Goal: Task Accomplishment & Management: Complete application form

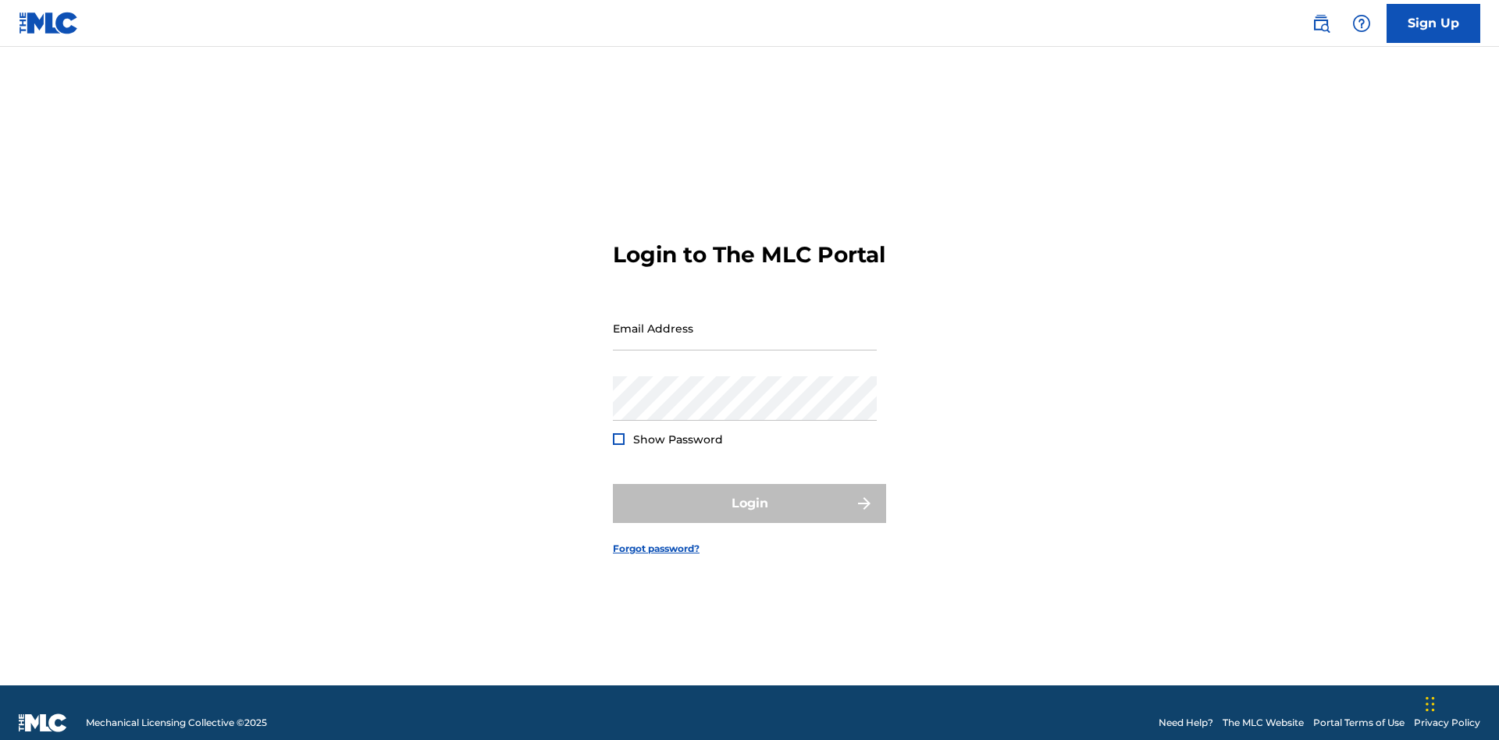
scroll to position [20, 0]
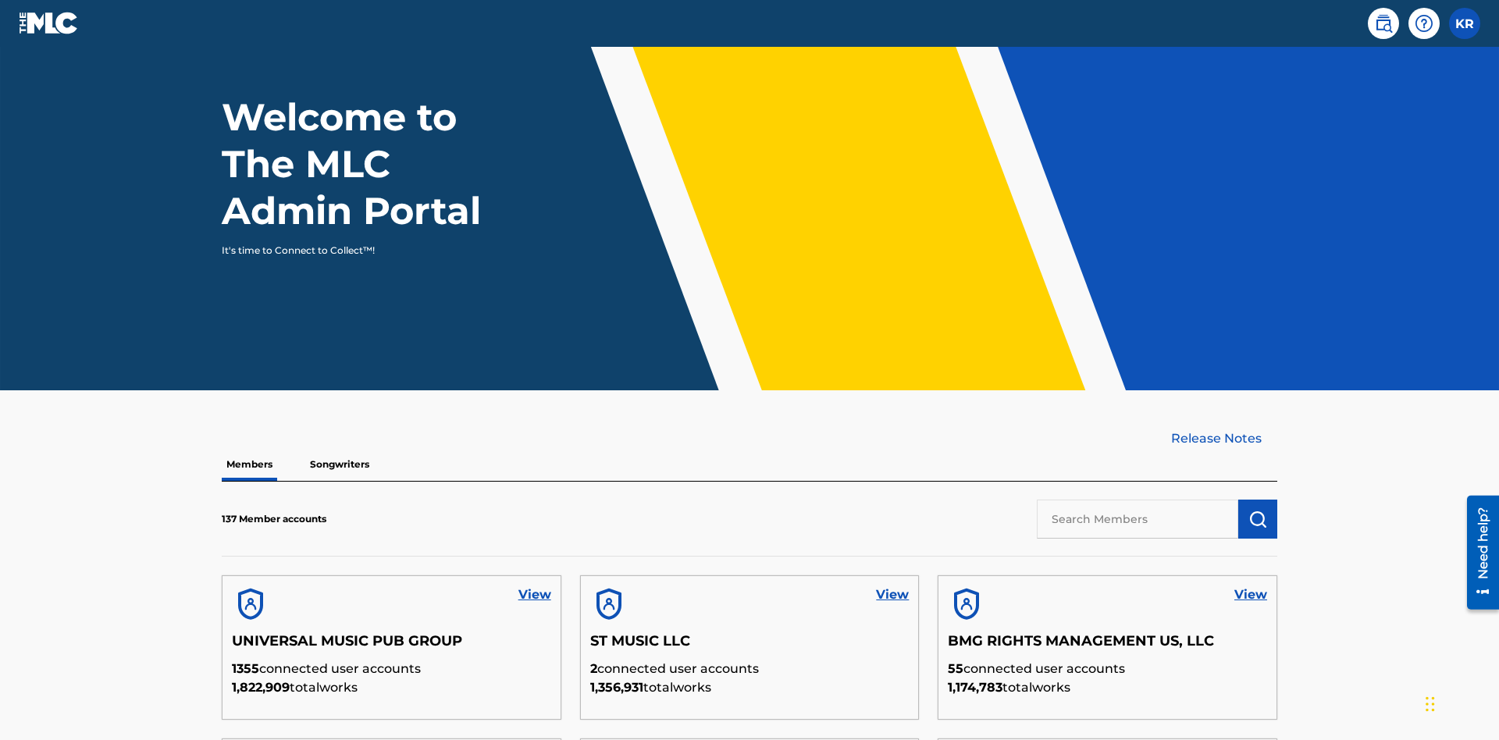
scroll to position [472, 0]
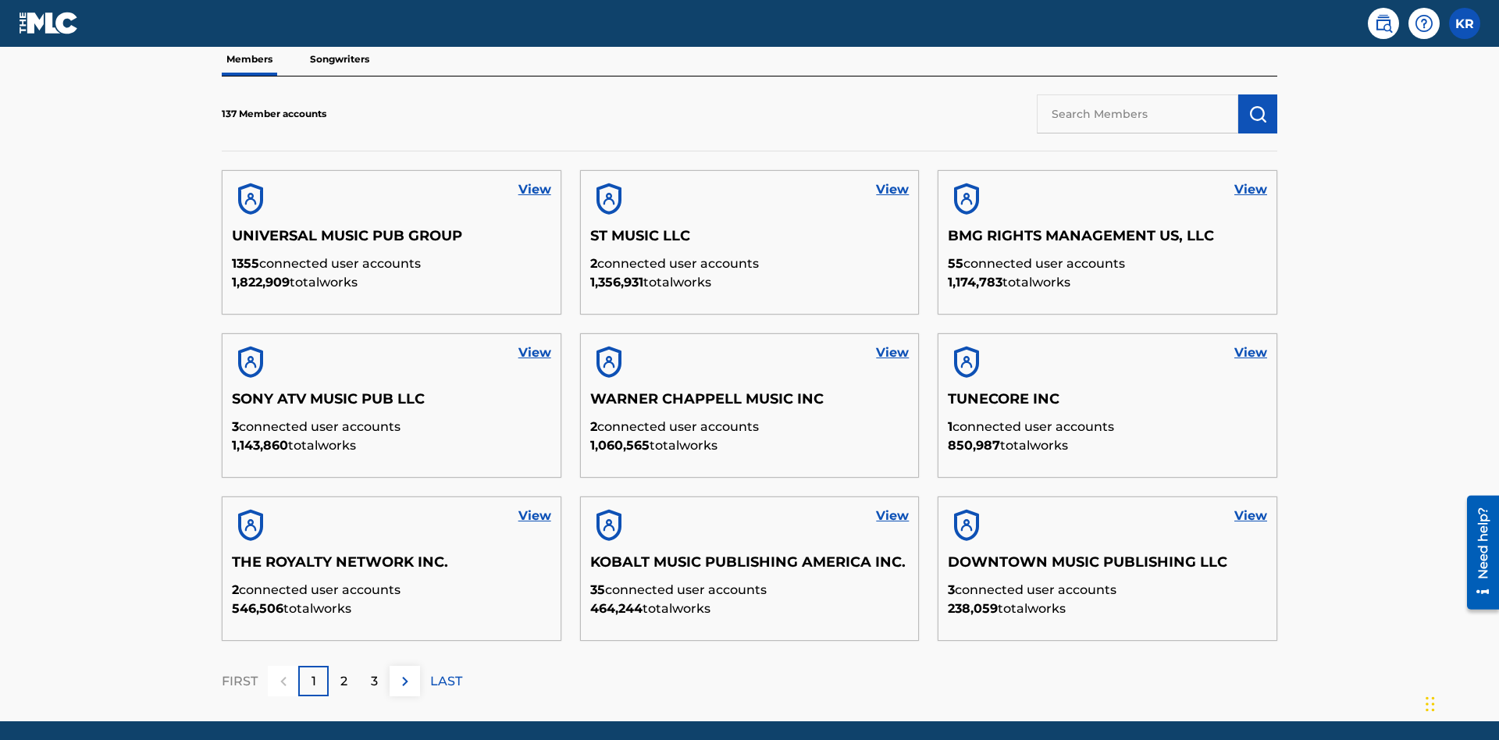
click at [1137, 113] on input "text" at bounding box center [1137, 113] width 201 height 39
type input "King [PERSON_NAME]"
click at [1258, 105] on img "submit" at bounding box center [1257, 114] width 19 height 19
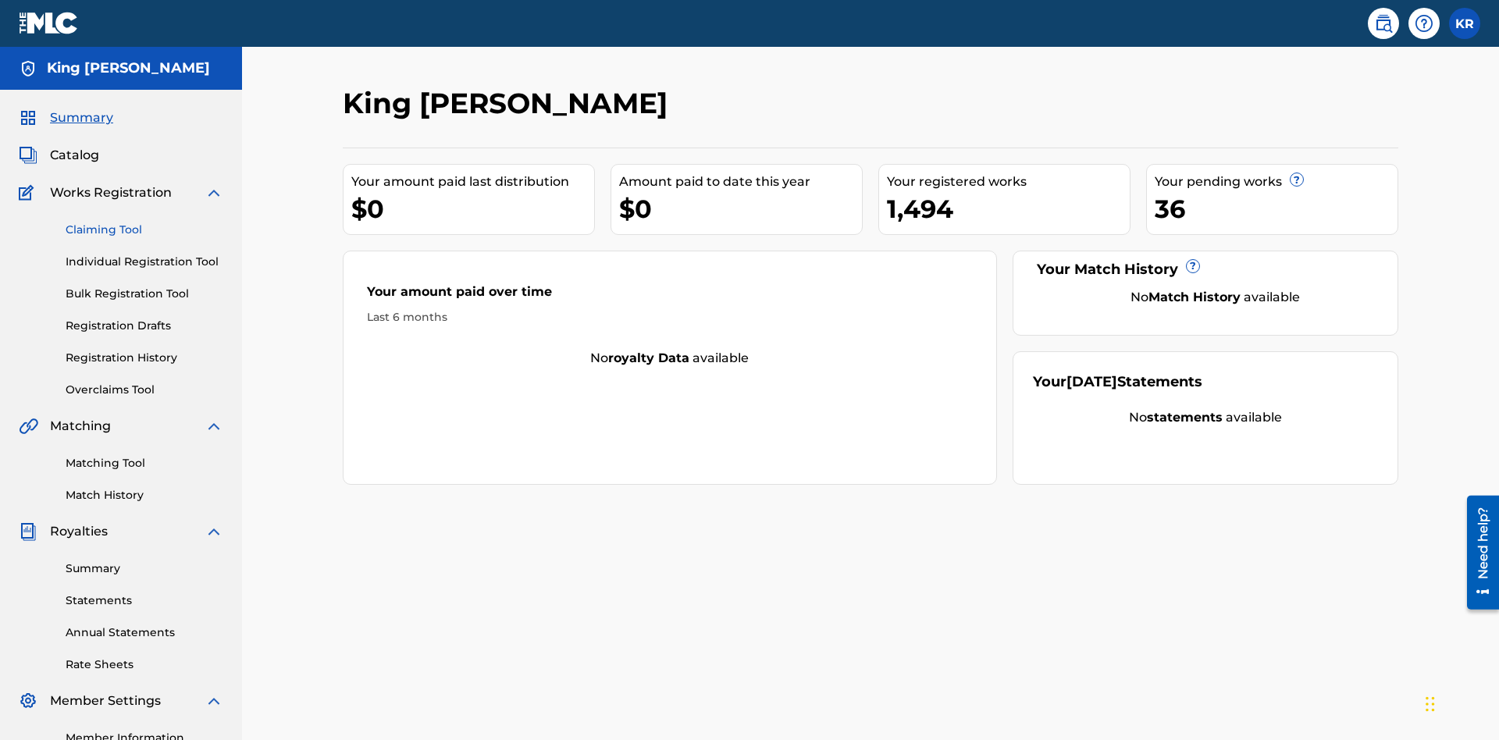
click at [144, 222] on link "Claiming Tool" at bounding box center [145, 230] width 158 height 16
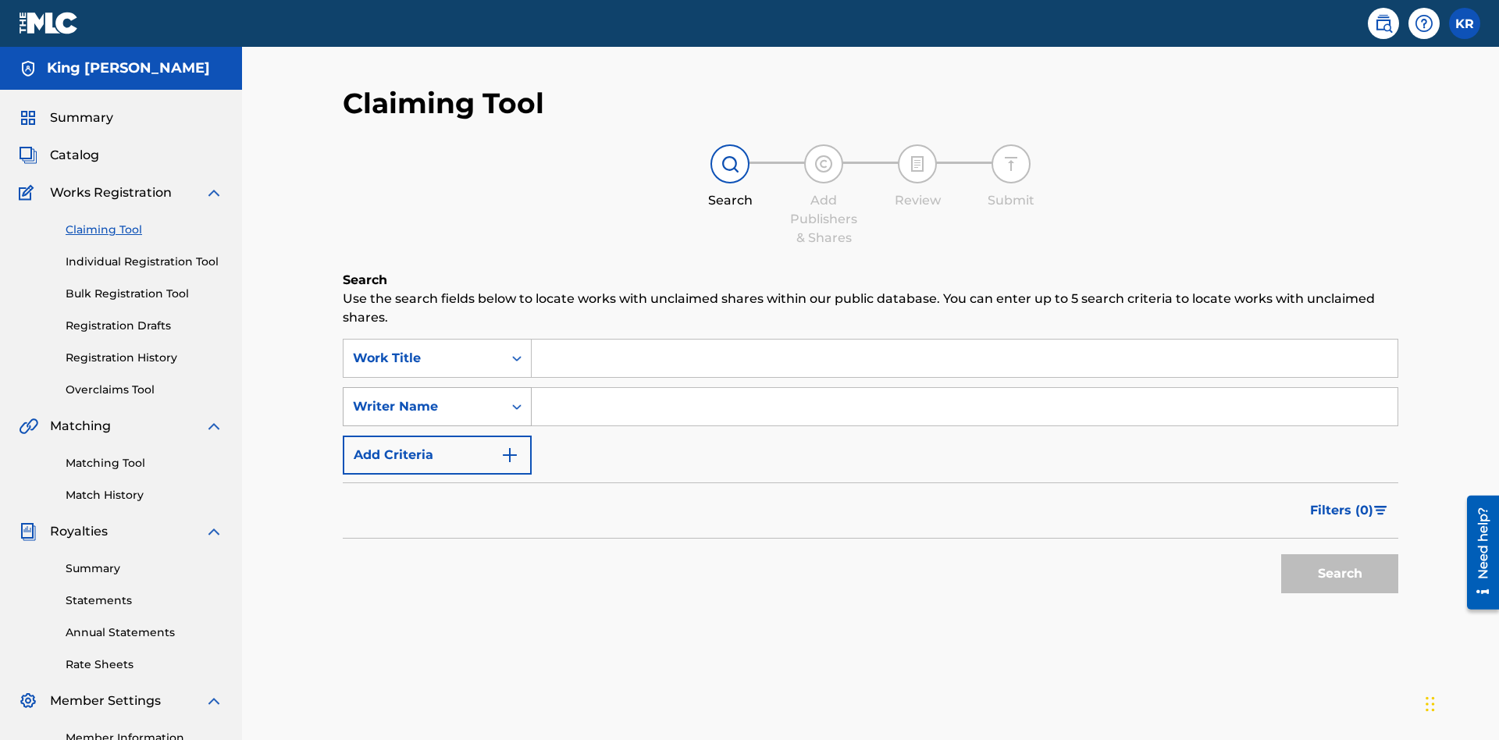
click at [423, 397] on div "Writer Name" at bounding box center [423, 406] width 141 height 19
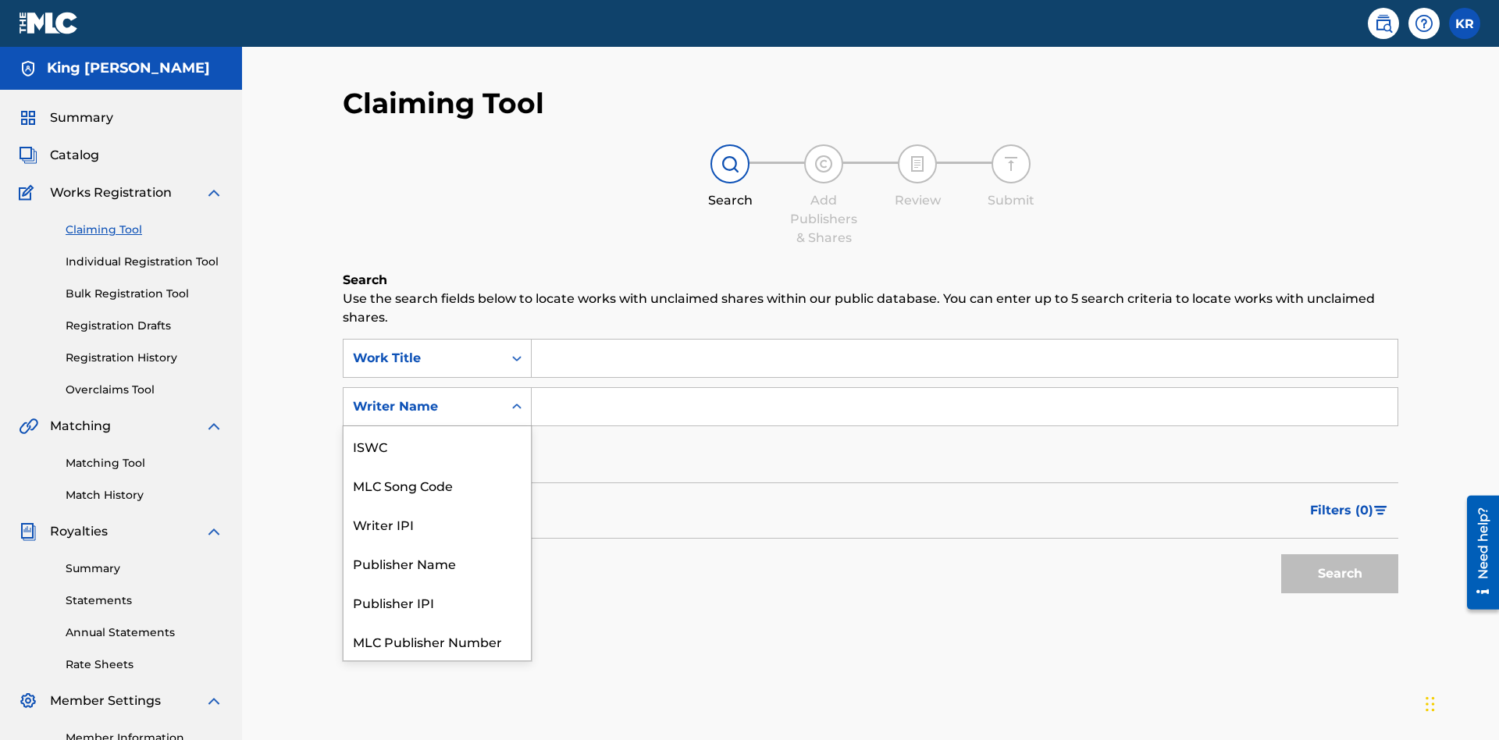
click at [437, 465] on div "MLC Song Code" at bounding box center [436, 484] width 187 height 39
click at [964, 340] on input "Search Form" at bounding box center [965, 358] width 866 height 37
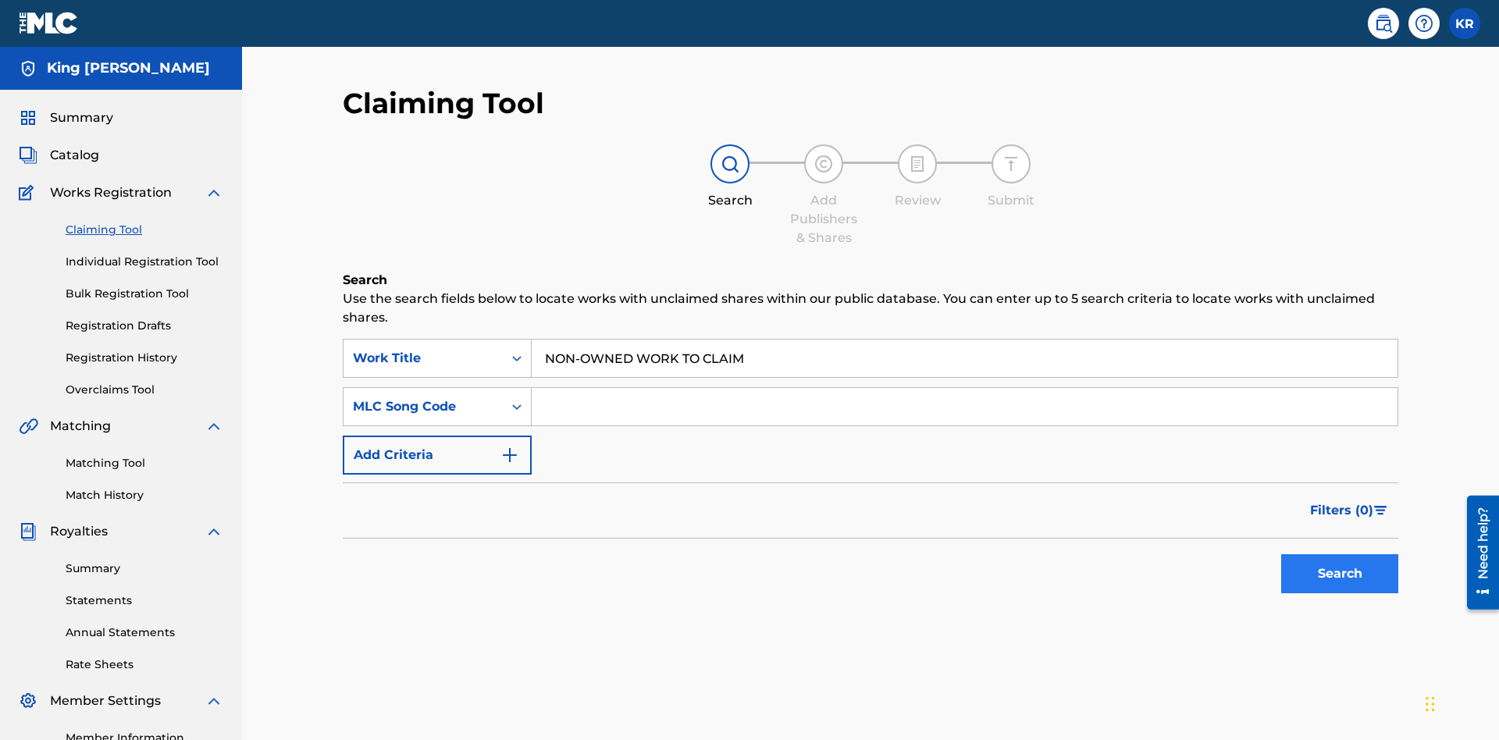
click at [964, 388] on input "Search Form" at bounding box center [965, 406] width 866 height 37
click at [1339, 554] on button "Search" at bounding box center [1339, 573] width 117 height 39
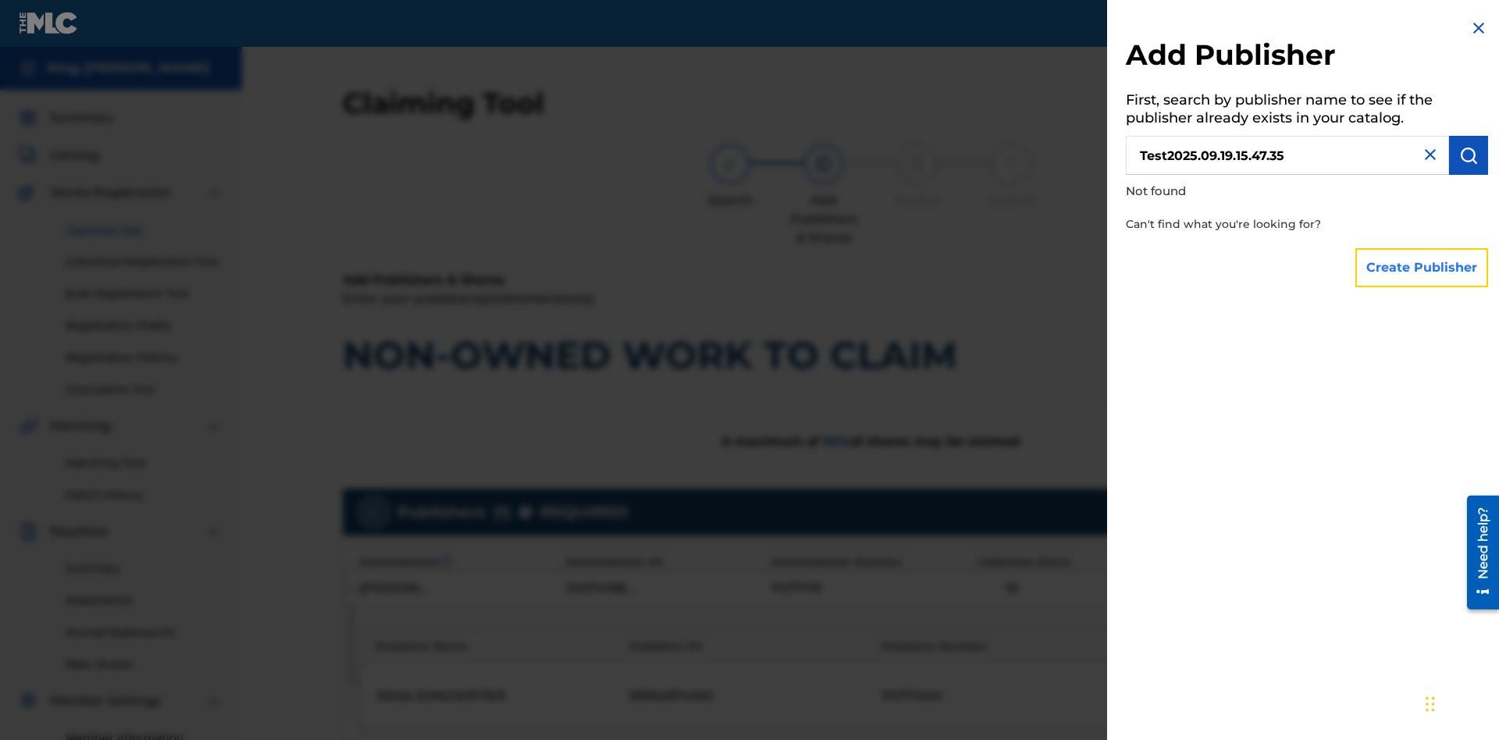
click at [1422, 267] on button "Create Publisher" at bounding box center [1421, 267] width 133 height 39
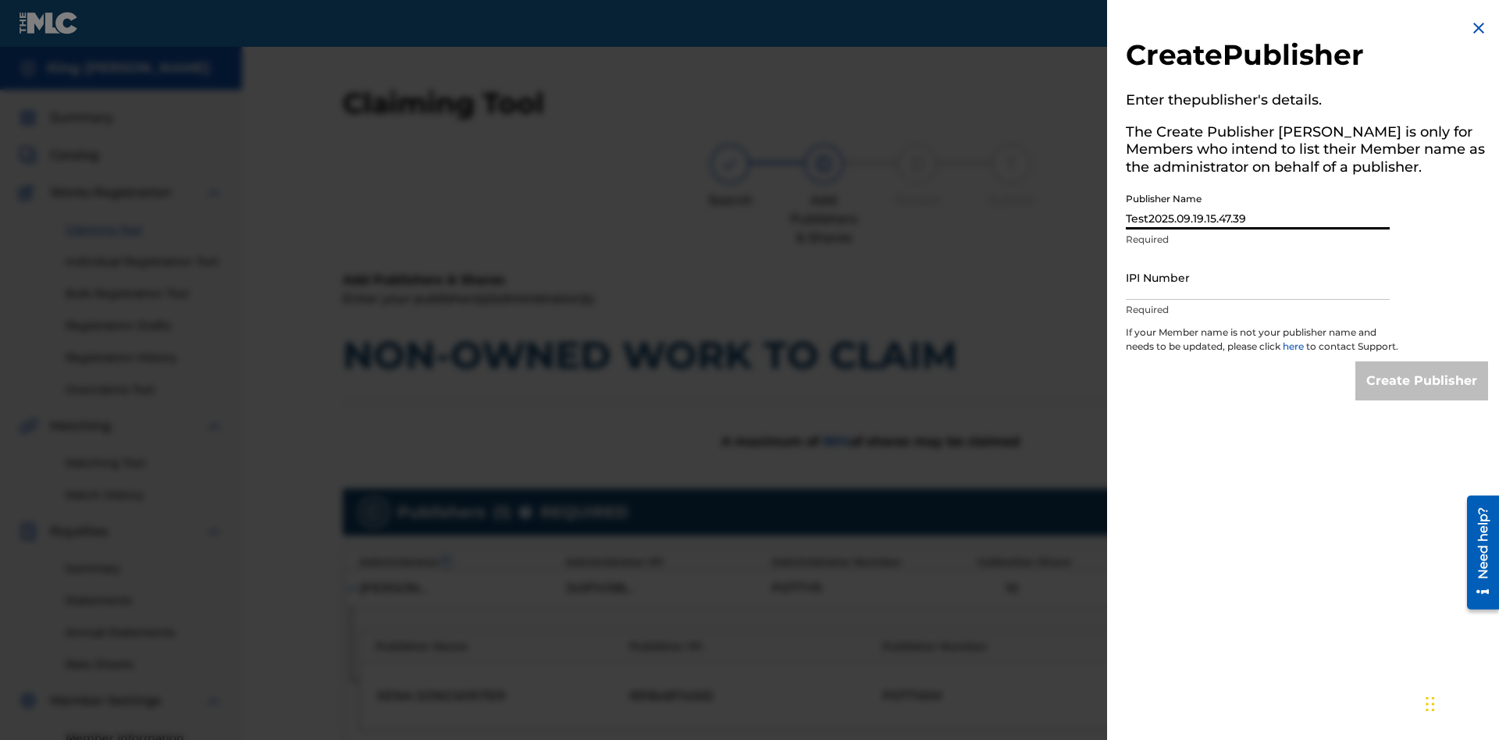
click at [1258, 277] on input "IPI Number" at bounding box center [1258, 277] width 264 height 44
click at [1422, 395] on input "Create Publisher" at bounding box center [1421, 380] width 133 height 39
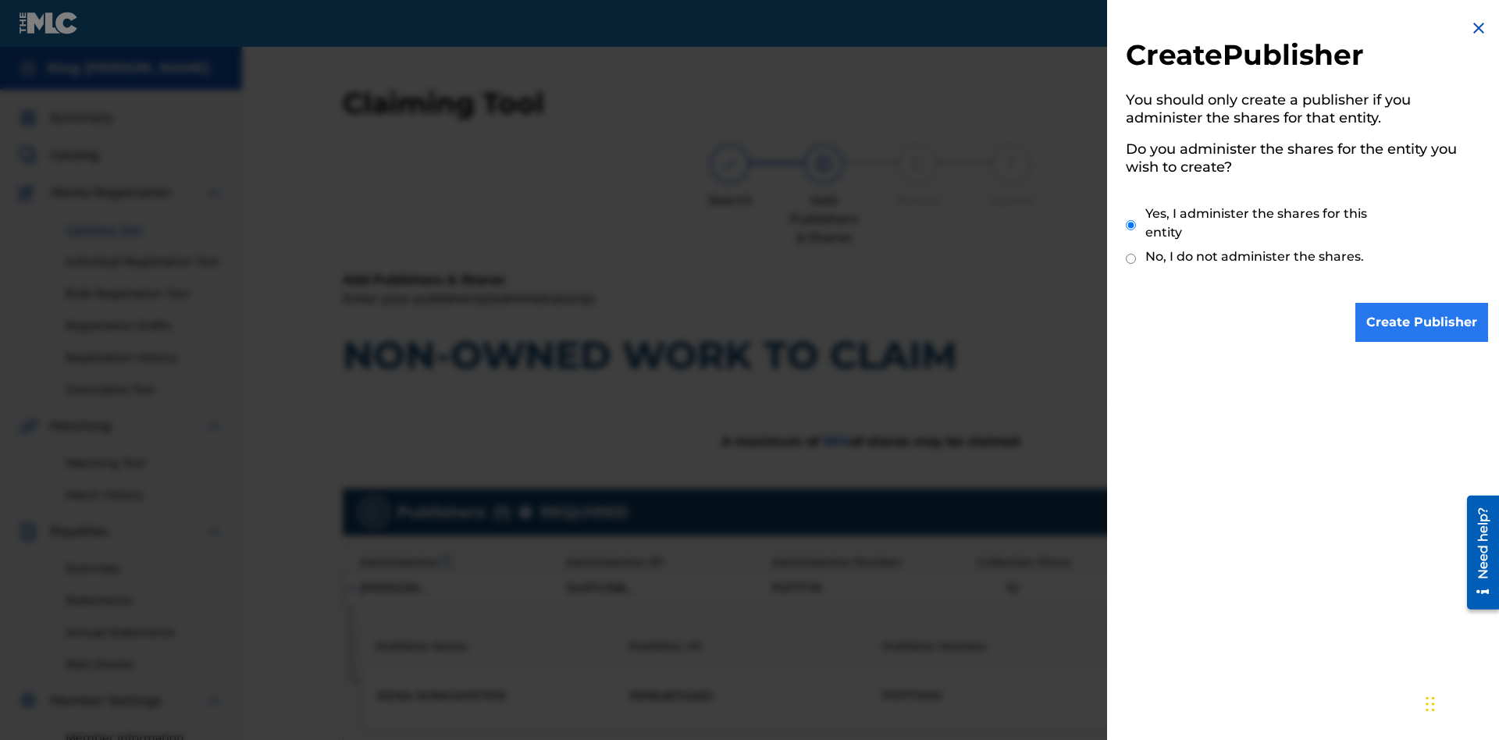
click at [1131, 225] on input "Yes, I administer the shares for this entity" at bounding box center [1131, 225] width 10 height 34
click at [1422, 322] on input "Create Publisher" at bounding box center [1421, 322] width 133 height 39
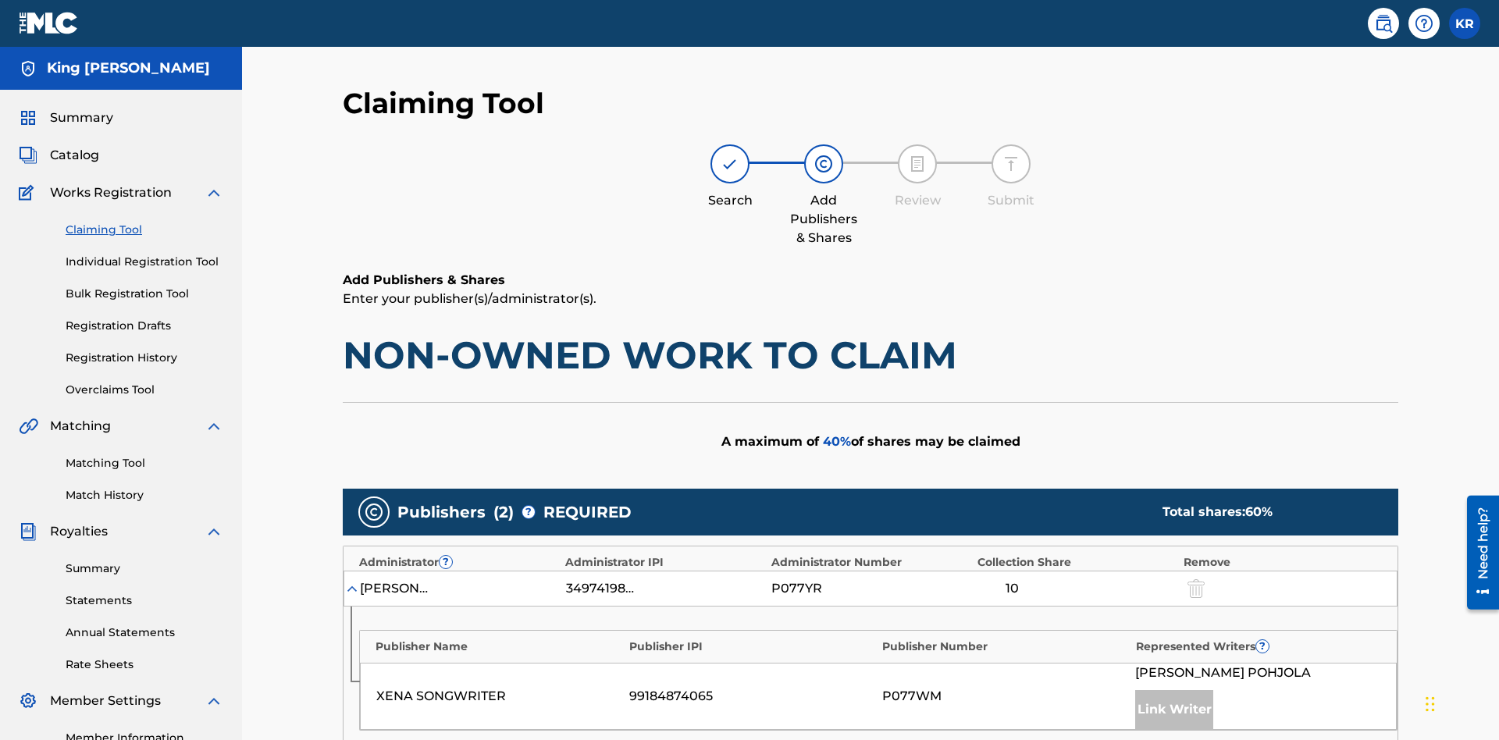
type input "50"
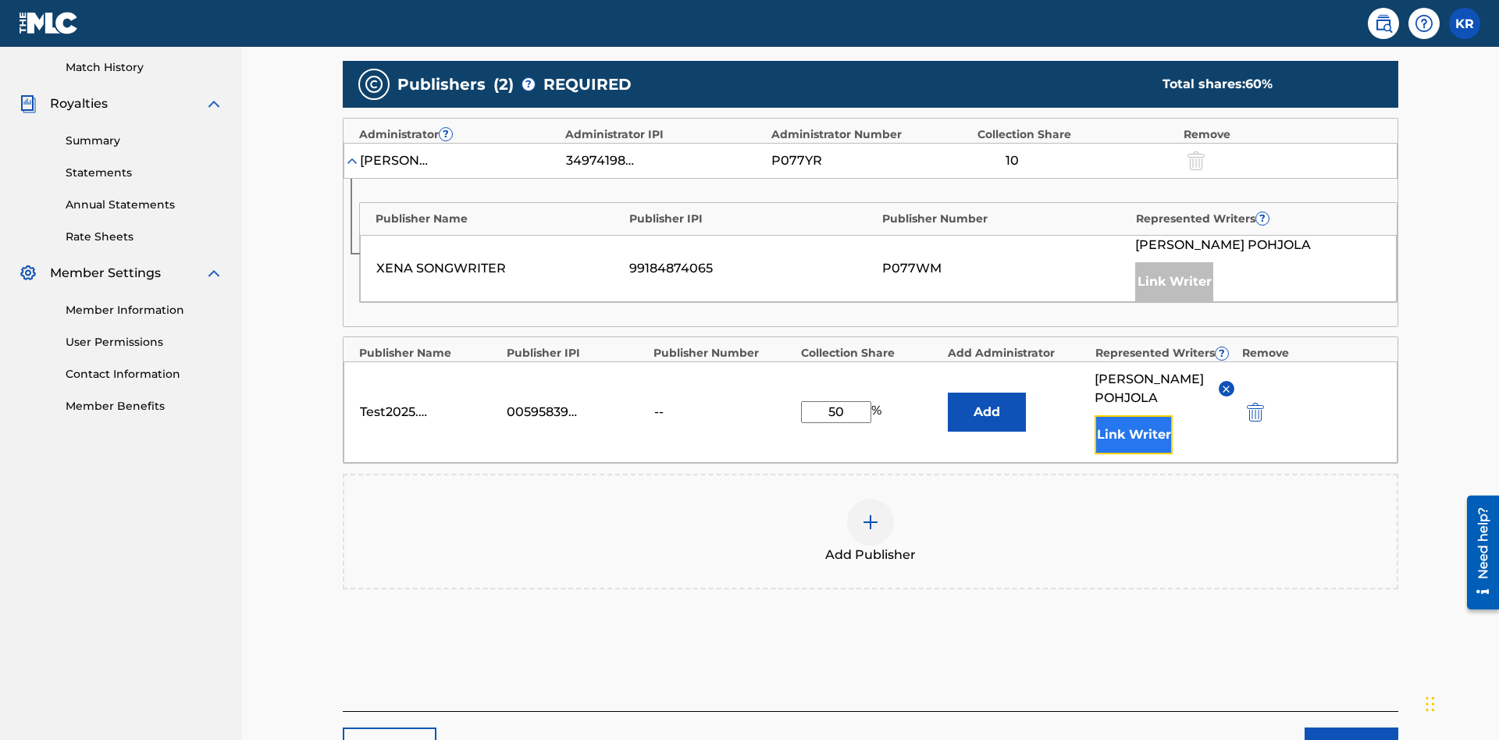
click at [1133, 415] on button "Link Writer" at bounding box center [1133, 434] width 78 height 39
click at [987, 393] on button "Add" at bounding box center [987, 412] width 78 height 39
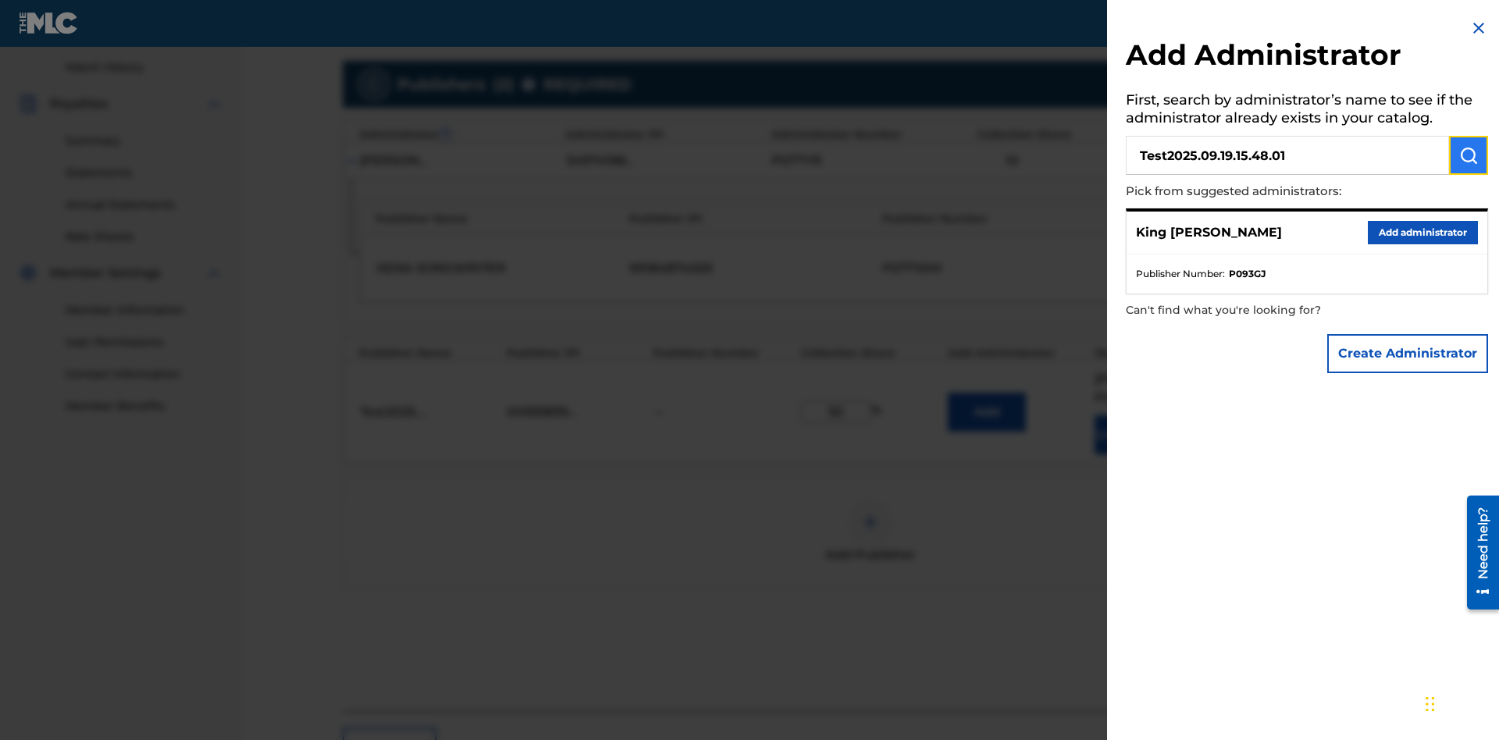
click at [1468, 155] on img "submit" at bounding box center [1468, 155] width 19 height 19
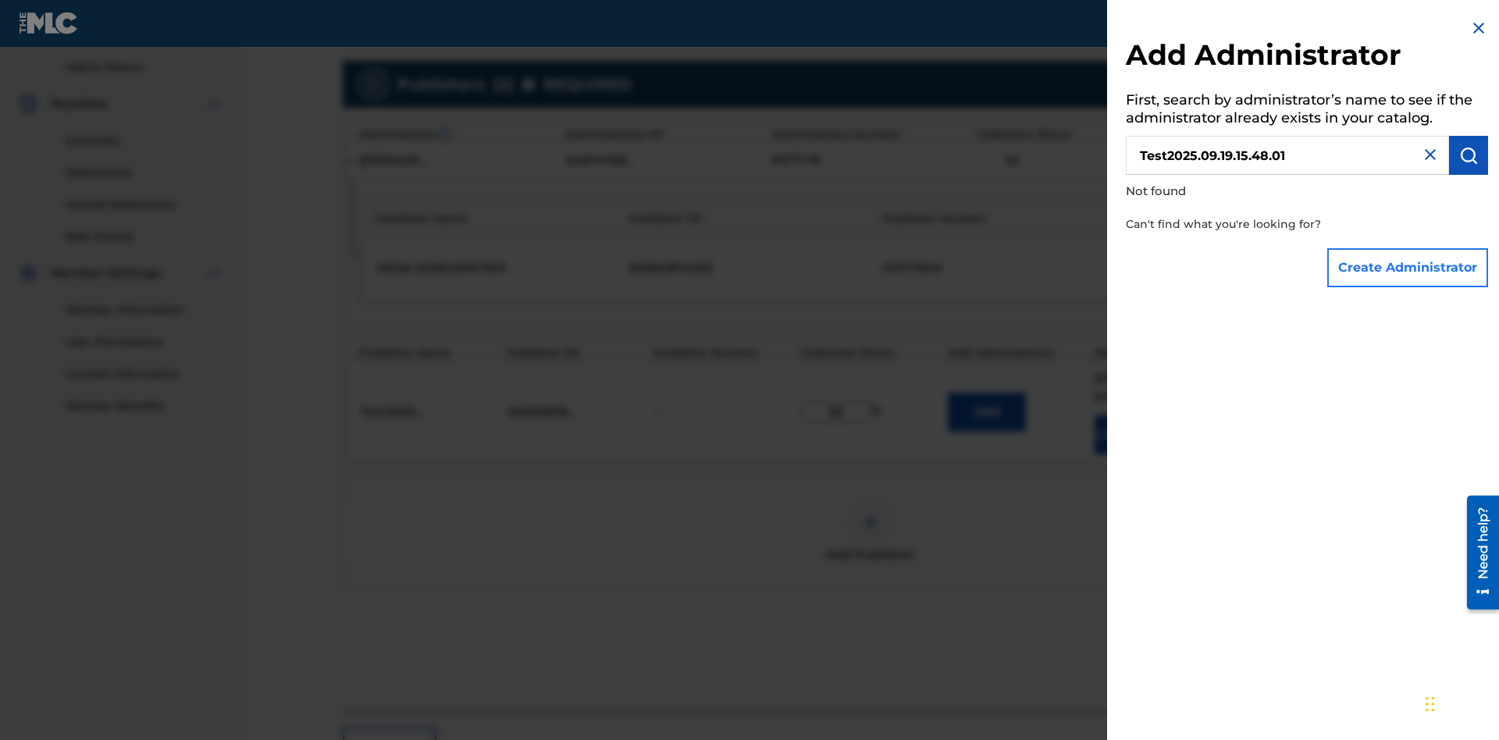
click at [1408, 267] on button "Create Administrator" at bounding box center [1407, 267] width 161 height 39
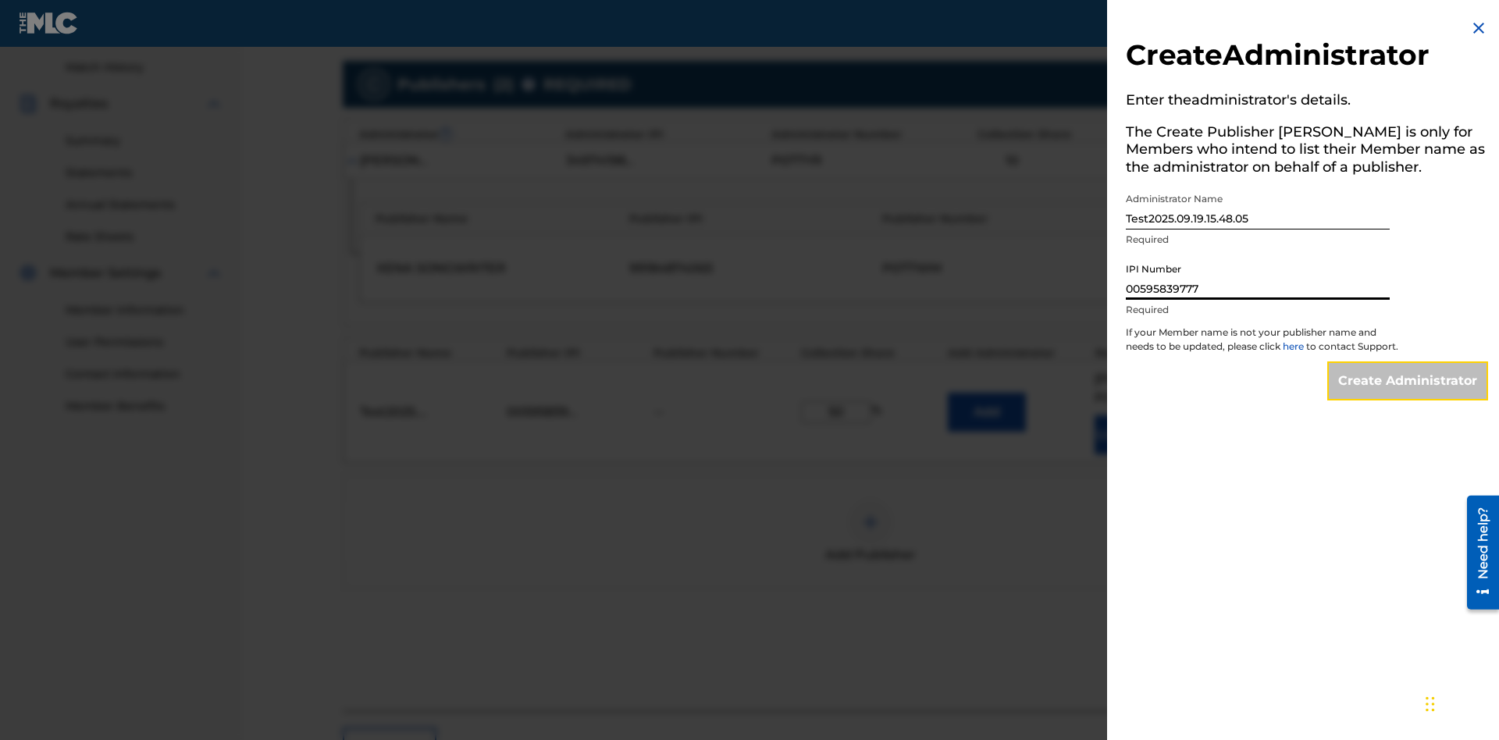
click at [1408, 395] on input "Create Administrator" at bounding box center [1407, 380] width 161 height 39
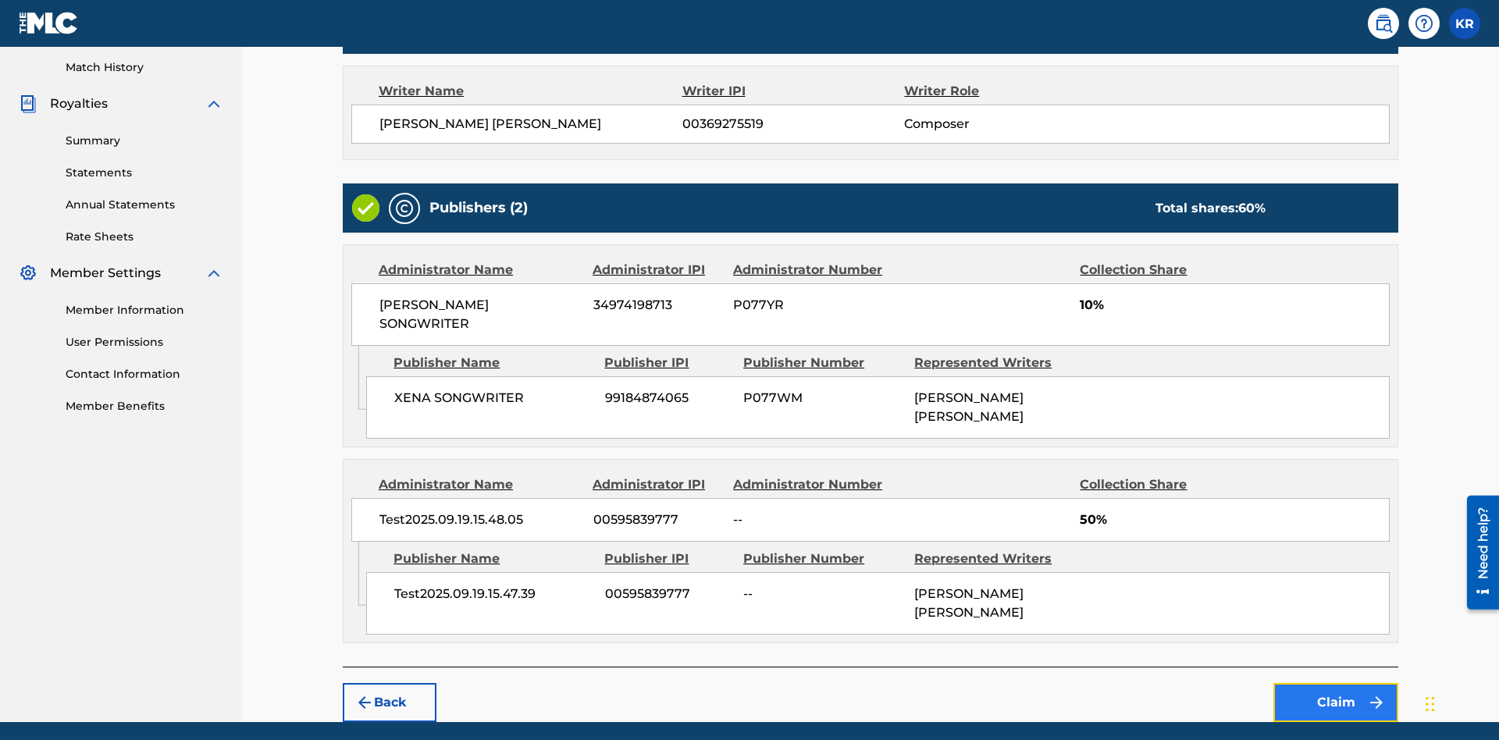
click at [1336, 683] on button "Claim" at bounding box center [1335, 702] width 125 height 39
